Goal: Use online tool/utility

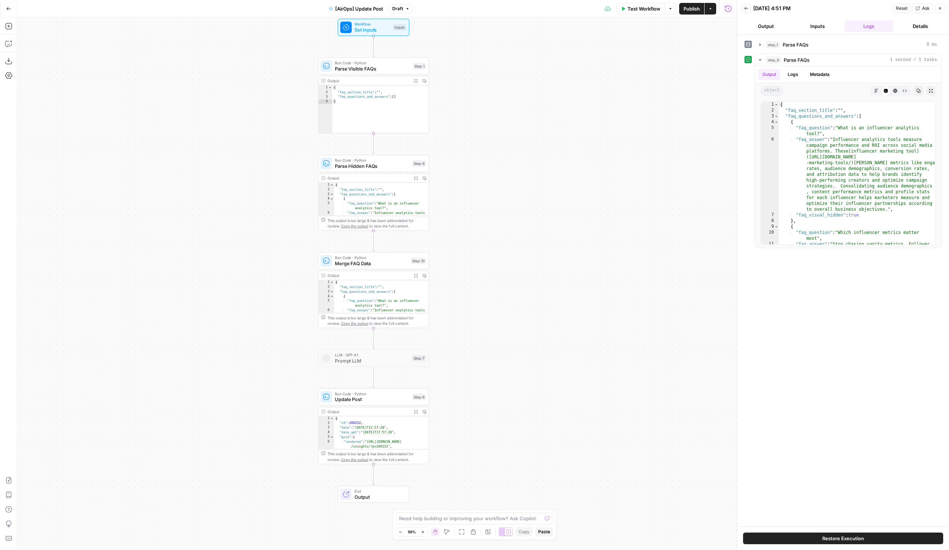
click at [358, 262] on span "Merge FAQ Data" at bounding box center [371, 263] width 73 height 7
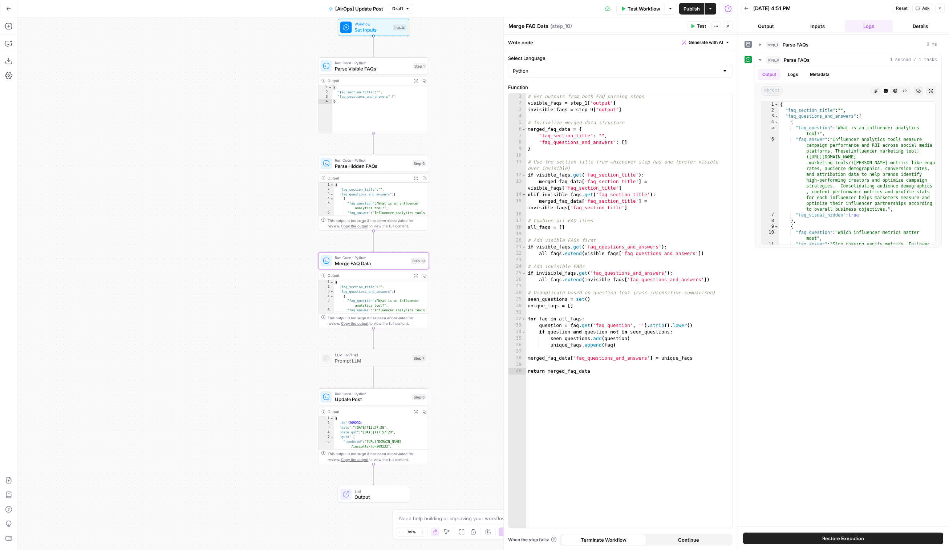
click at [377, 30] on span "Set Inputs" at bounding box center [373, 29] width 36 height 7
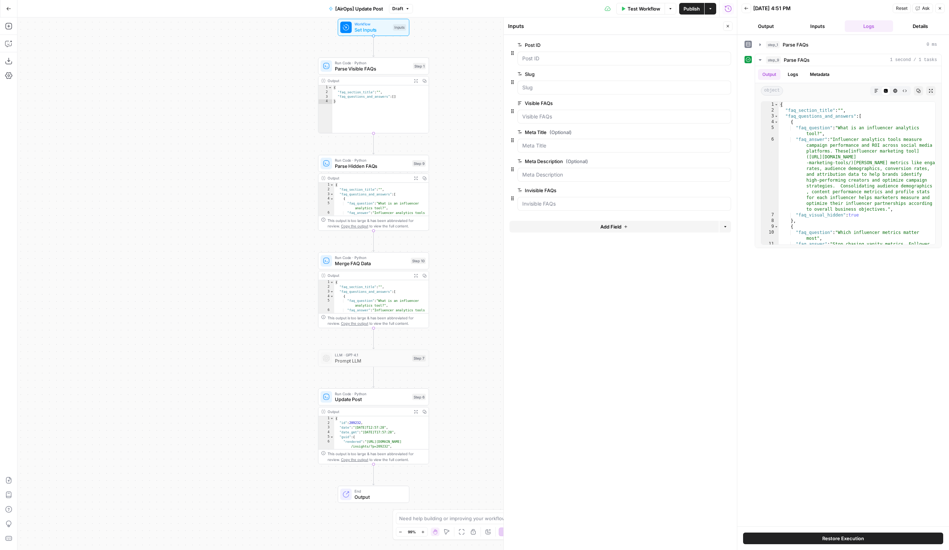
click at [380, 165] on span "Parse Hidden FAQs" at bounding box center [372, 165] width 74 height 7
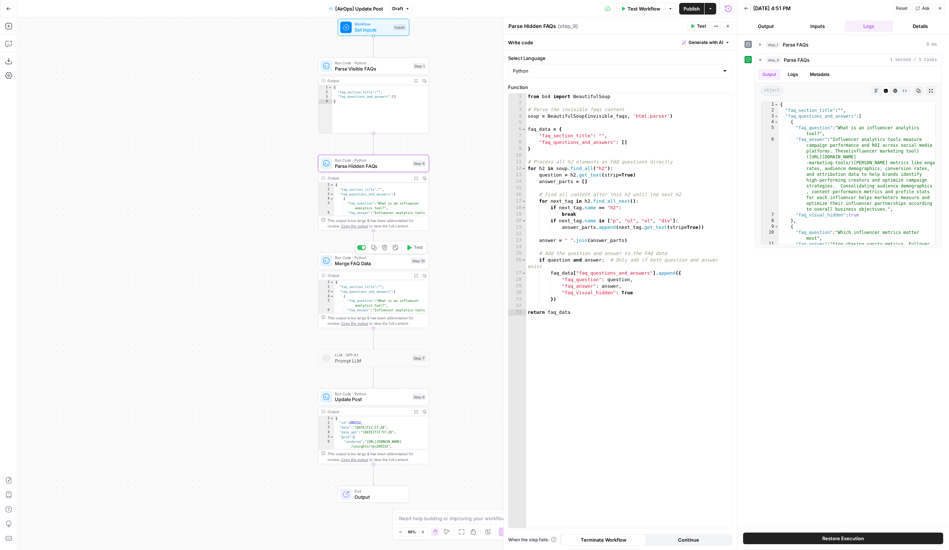
click at [394, 260] on span "Merge FAQ Data" at bounding box center [371, 263] width 73 height 7
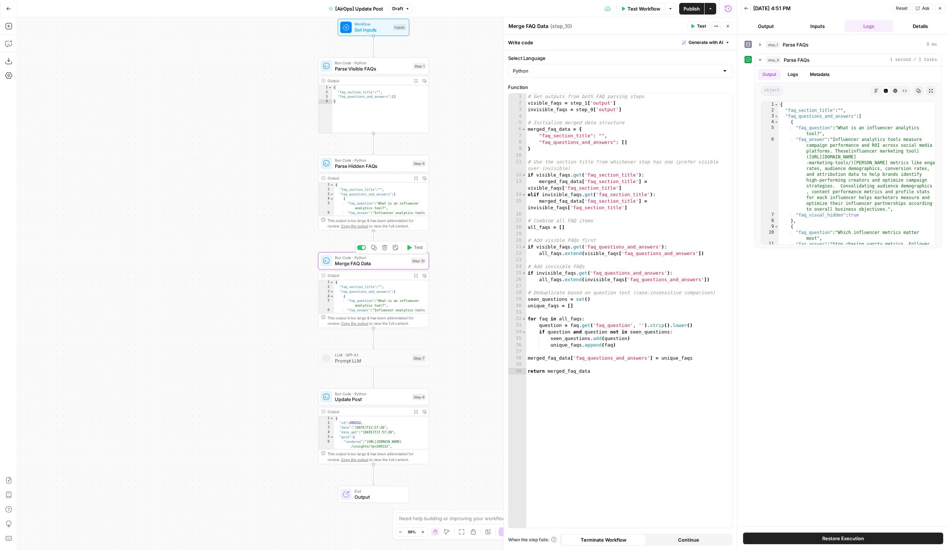
click at [299, 275] on div "Workflow Set Inputs Inputs Run Code · Python Parse Visible FAQs Step 1 Output E…" at bounding box center [377, 283] width 720 height 533
click at [729, 28] on icon "button" at bounding box center [728, 26] width 4 height 4
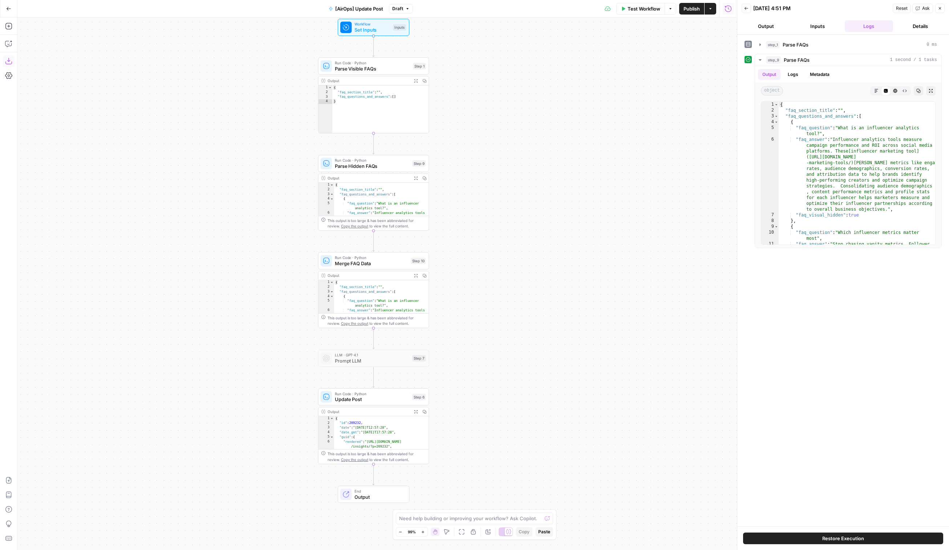
click at [12, 60] on button "Download as JSON" at bounding box center [9, 61] width 12 height 12
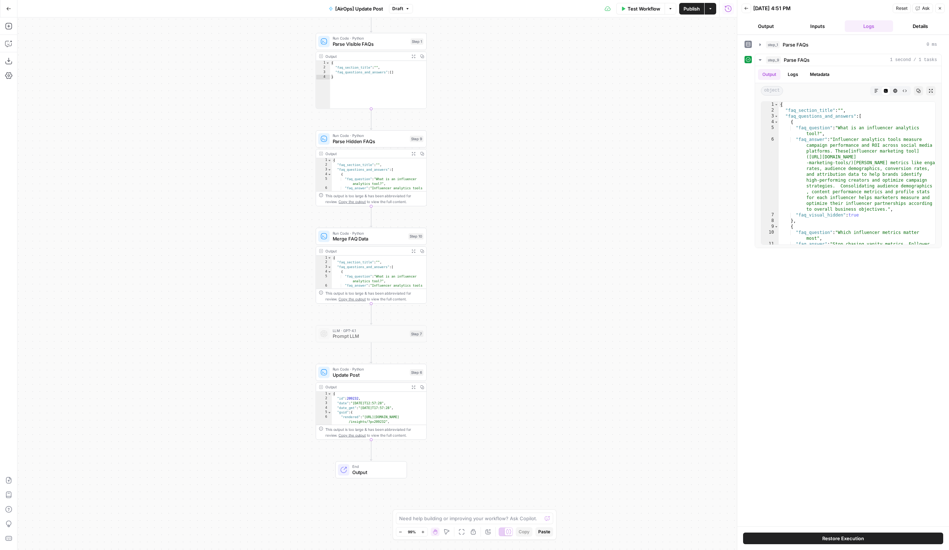
click at [369, 374] on span "Update Post" at bounding box center [370, 374] width 74 height 7
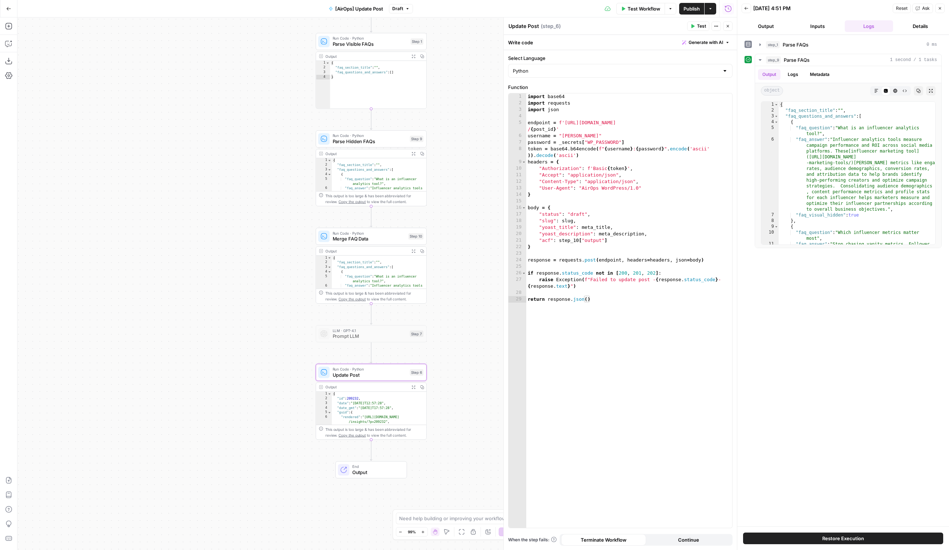
click at [384, 235] on span "Run Code · Python" at bounding box center [369, 233] width 73 height 6
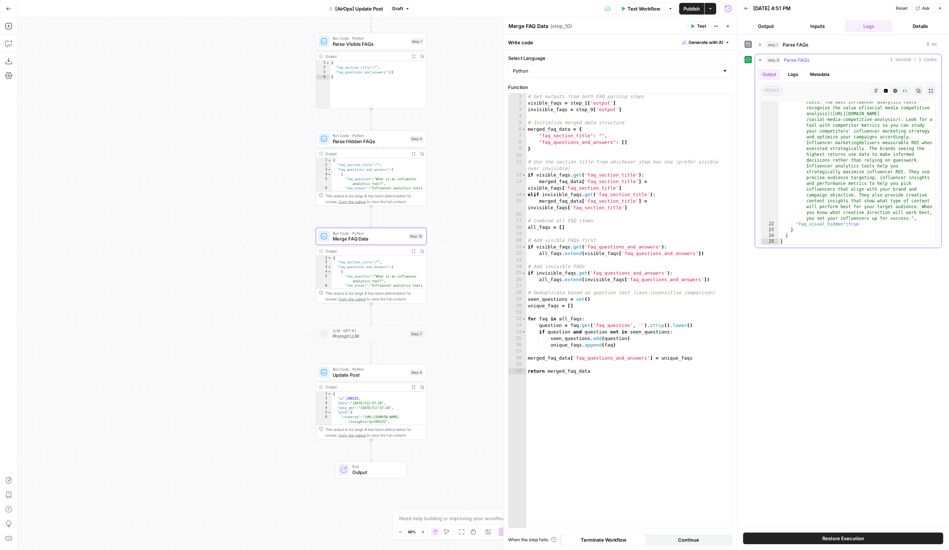
scroll to position [909, 0]
